Goal: Information Seeking & Learning: Learn about a topic

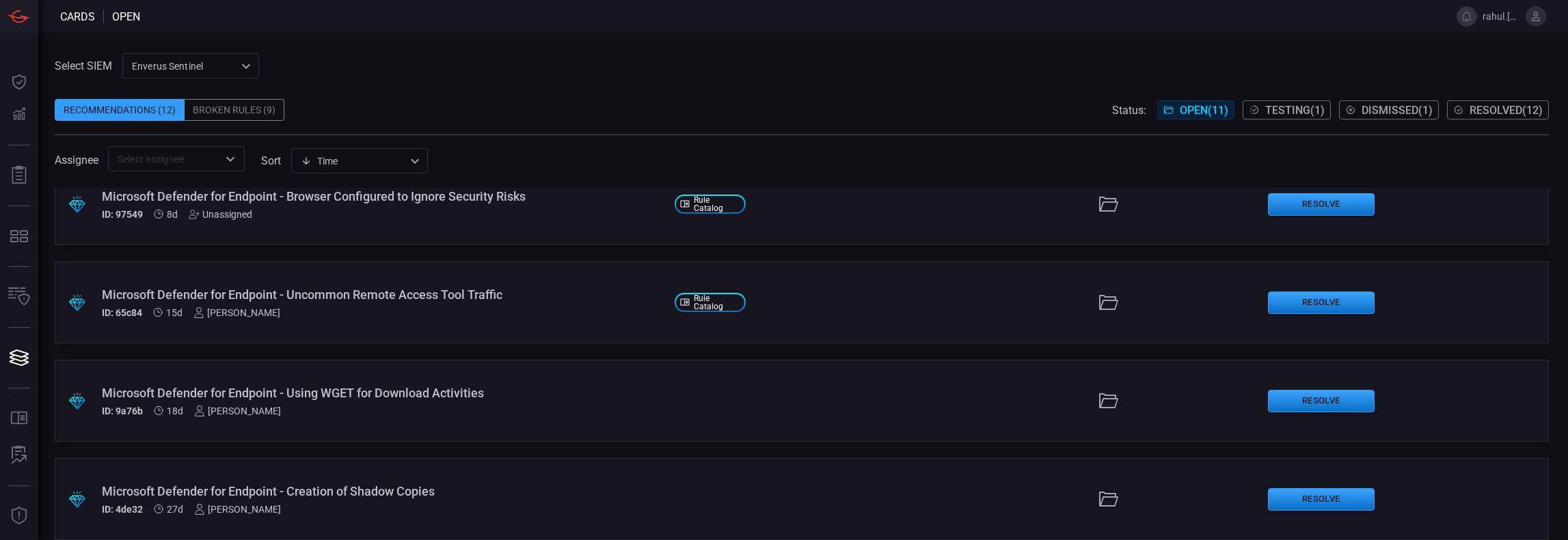
scroll to position [456, 0]
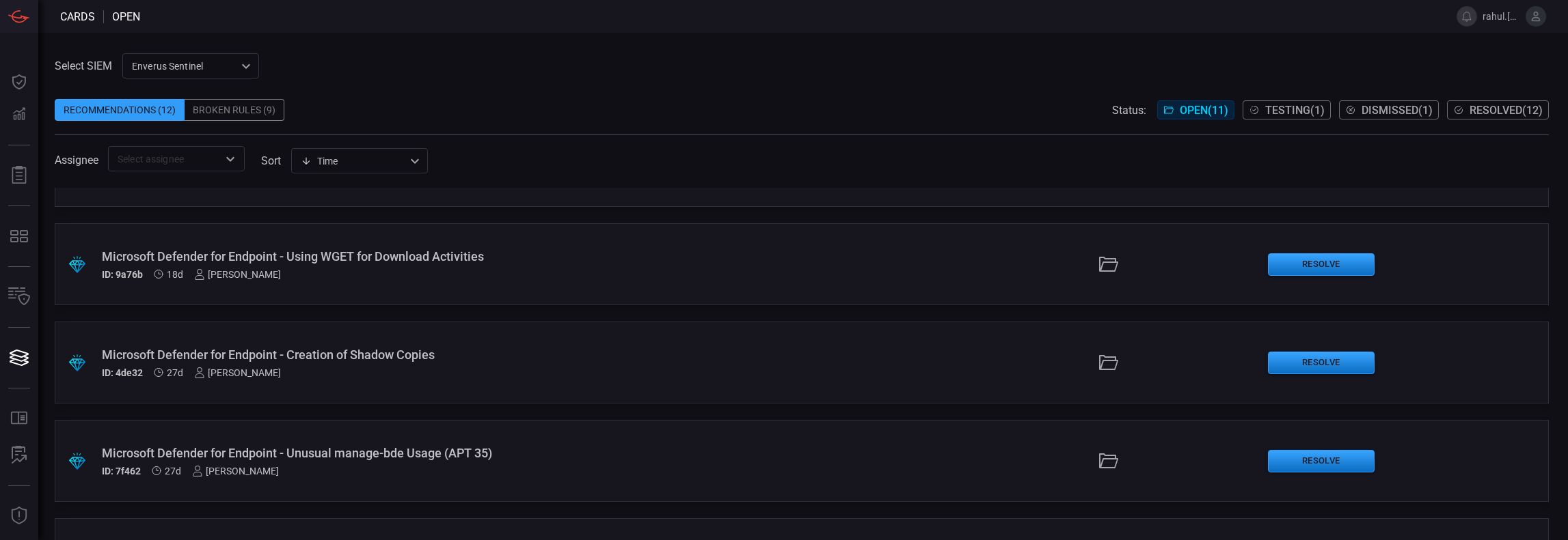
click at [649, 417] on div ".suggested_cards_icon{fill:url(#suggested_cards_icon);} Microsoft Defender for …" at bounding box center [802, 364] width 1494 height 353
click at [435, 361] on div "Microsoft Defender for Endpoint - Creation of Shadow Copies" at bounding box center [382, 355] width 562 height 15
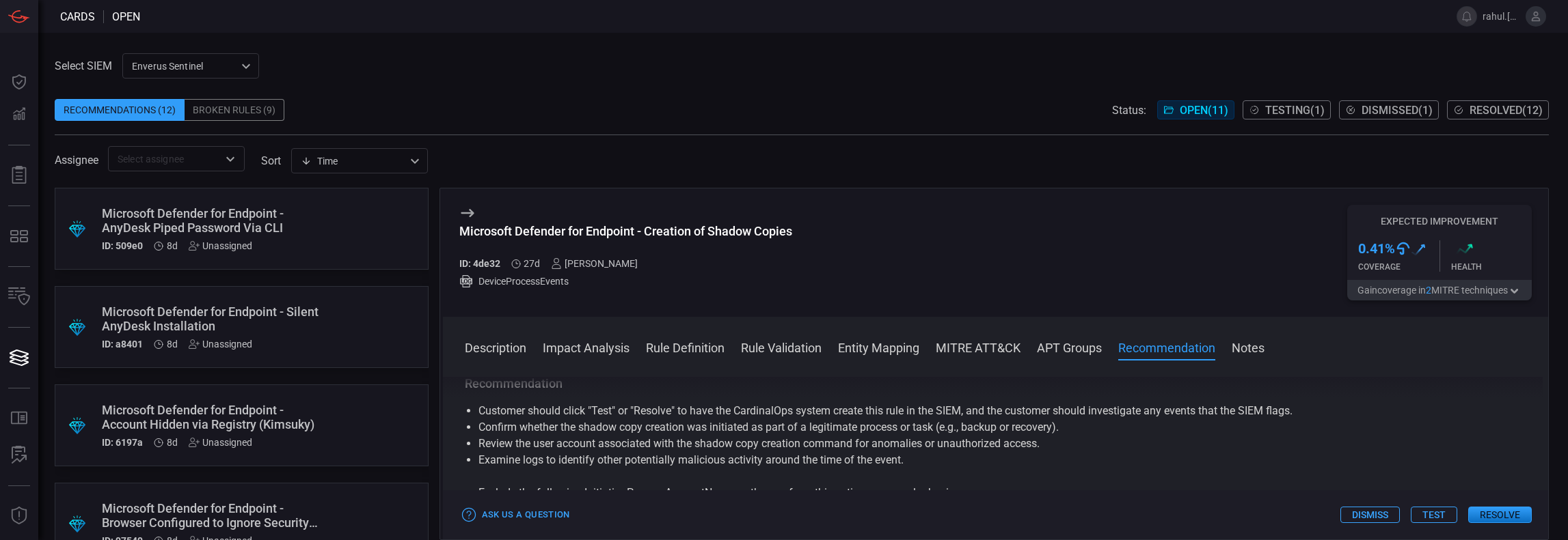
click at [265, 261] on div ".suggested_cards_icon{fill:url(#suggested_cards_icon);} Microsoft Defender for …" at bounding box center [241, 229] width 374 height 82
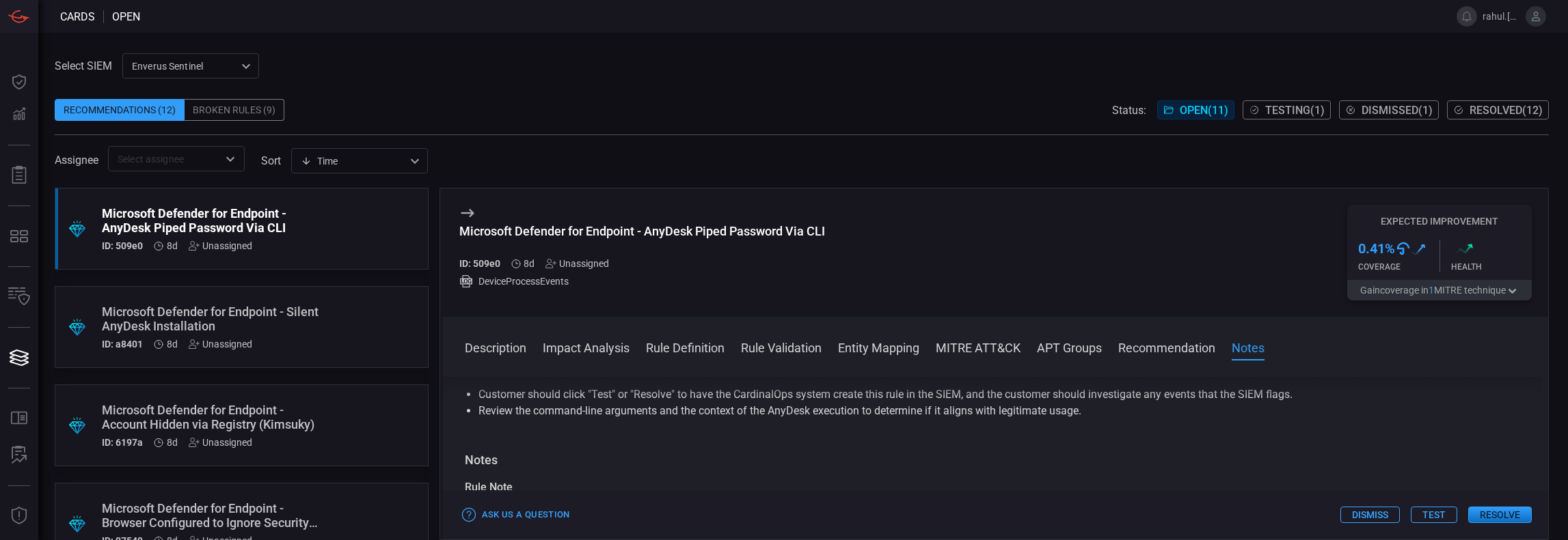
scroll to position [1158, 0]
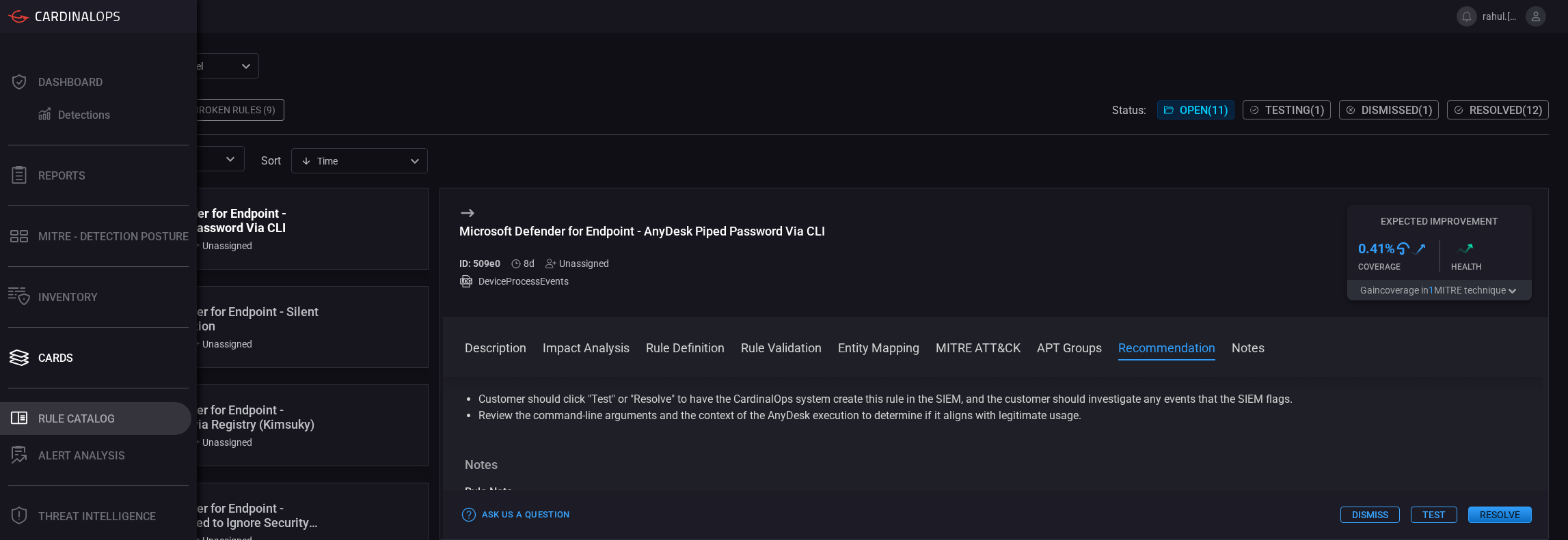
click at [79, 422] on div "Rule Catalog" at bounding box center [77, 419] width 77 height 13
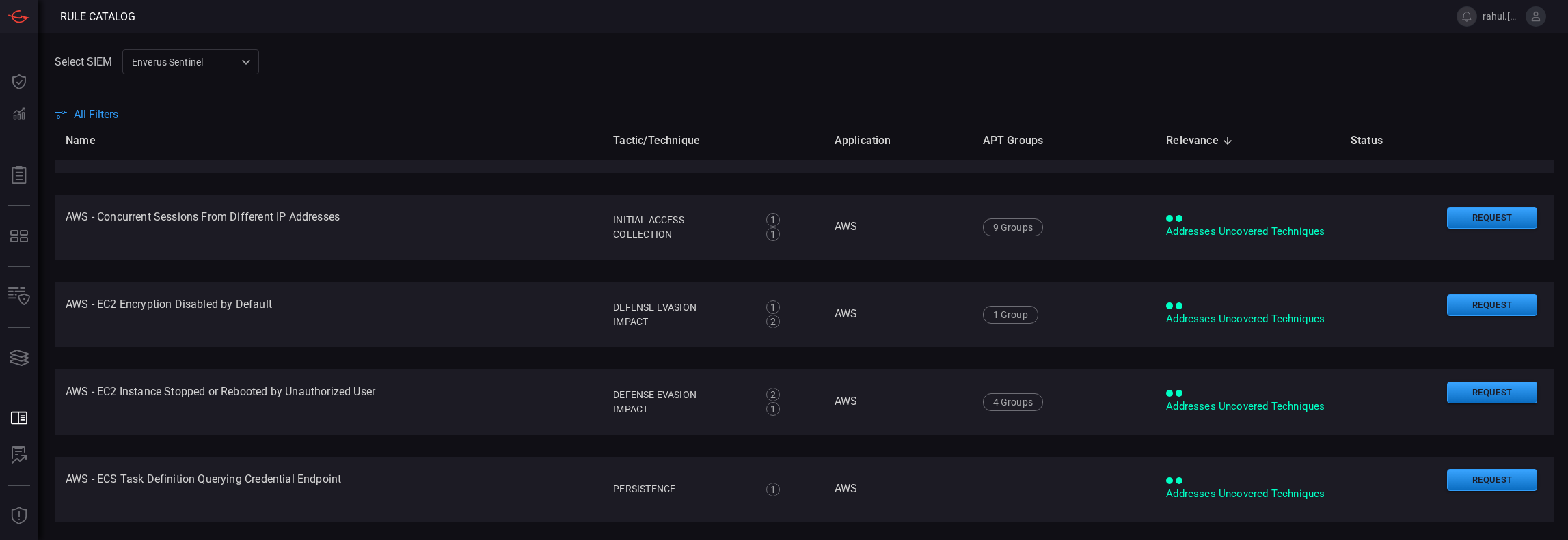
scroll to position [244, 0]
